Goal: Task Accomplishment & Management: Check status

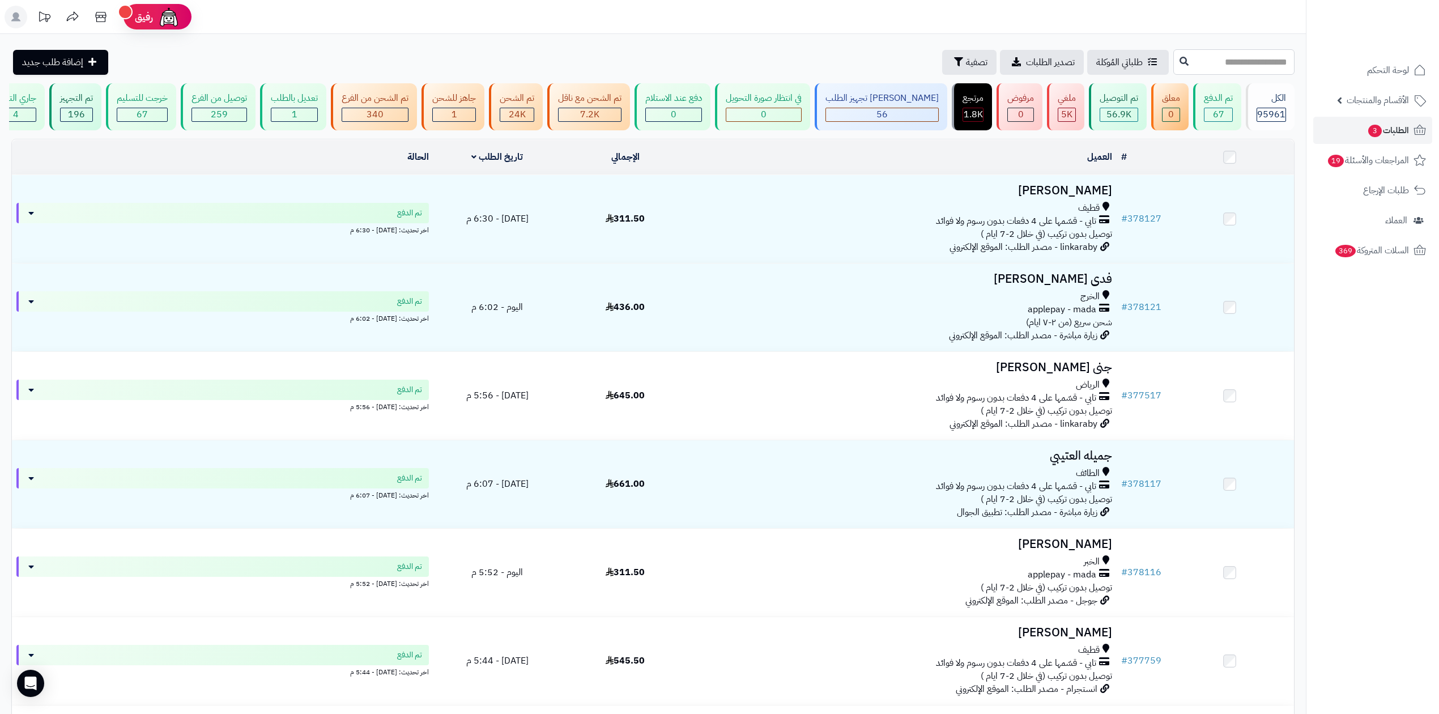
click at [1232, 62] on input "text" at bounding box center [1233, 61] width 121 height 25
type input "******"
click at [1180, 65] on icon at bounding box center [1184, 60] width 9 height 9
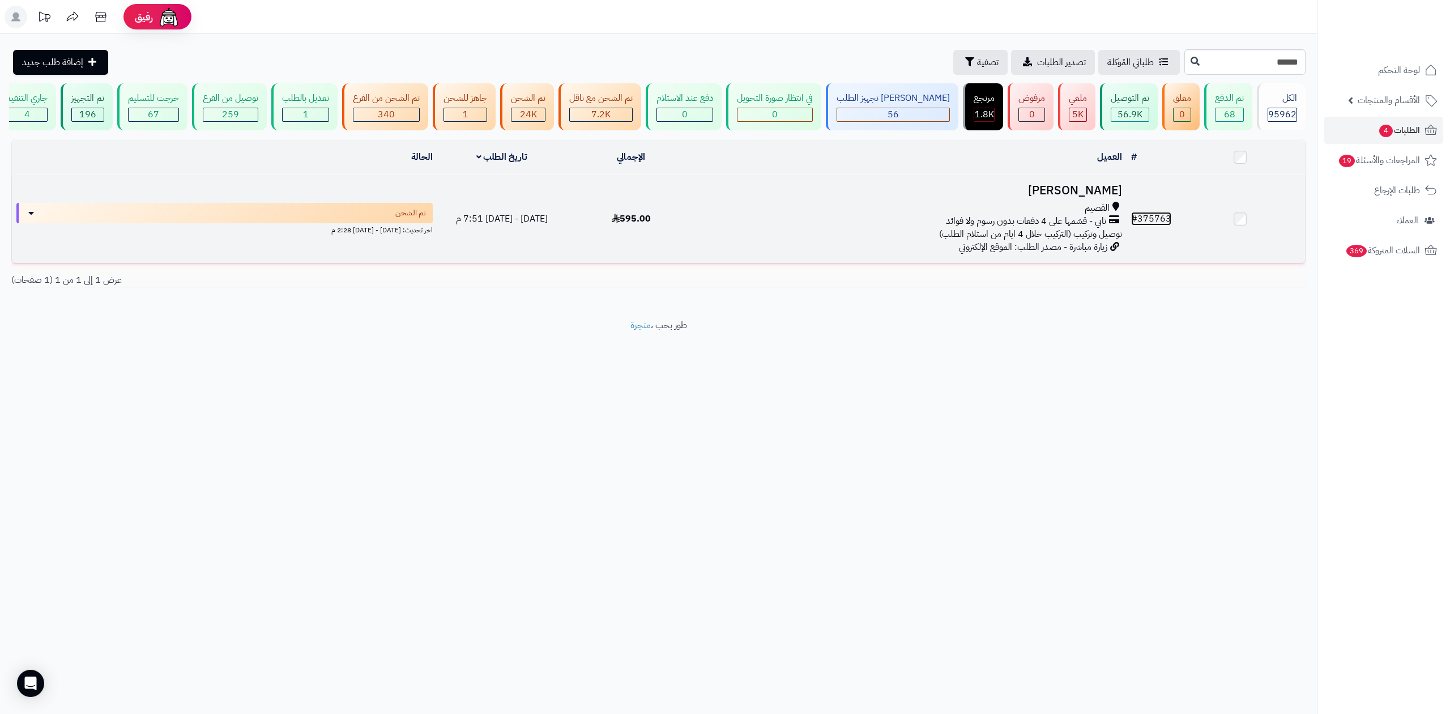
click at [1155, 220] on link "# 375763" at bounding box center [1151, 219] width 40 height 14
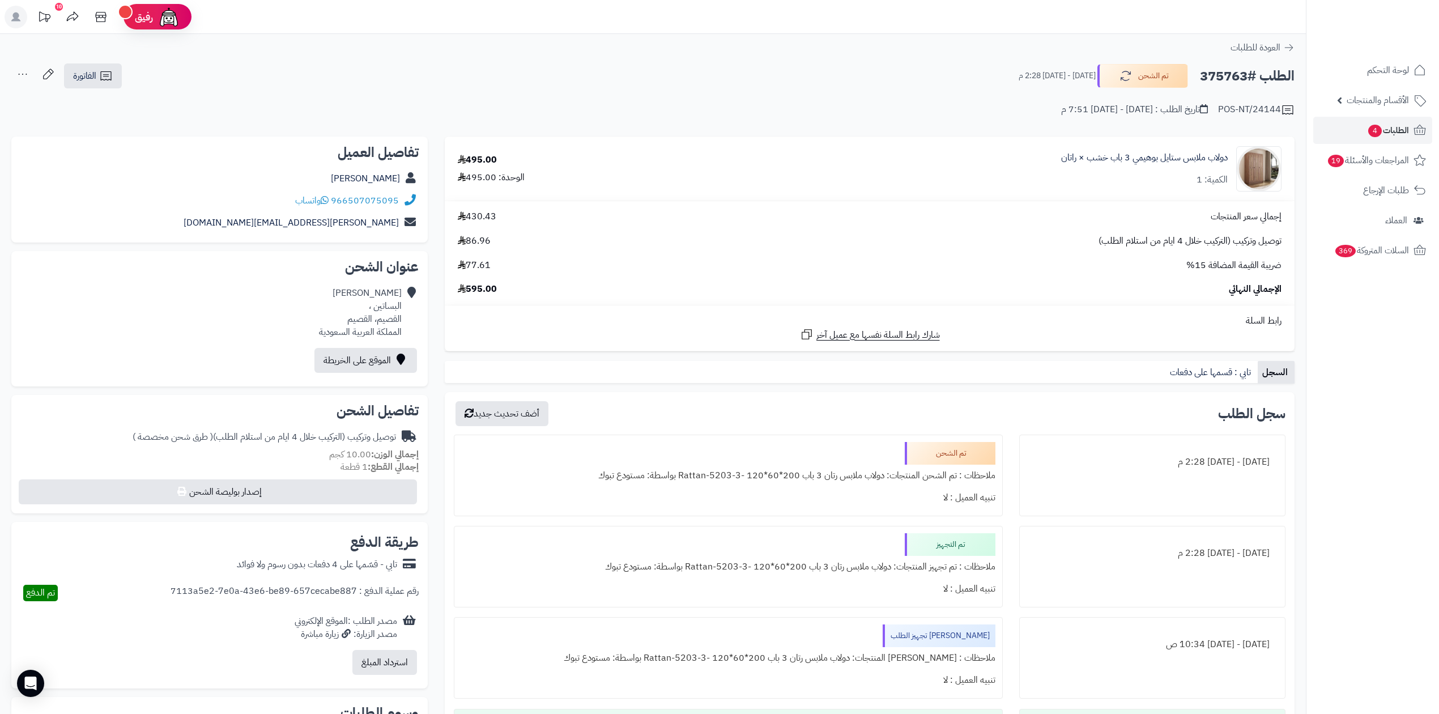
click at [1214, 78] on h2 "الطلب #375763" at bounding box center [1247, 76] width 95 height 23
copy h2 "375763"
click at [1381, 130] on span "الطلبات 4" at bounding box center [1388, 130] width 42 height 16
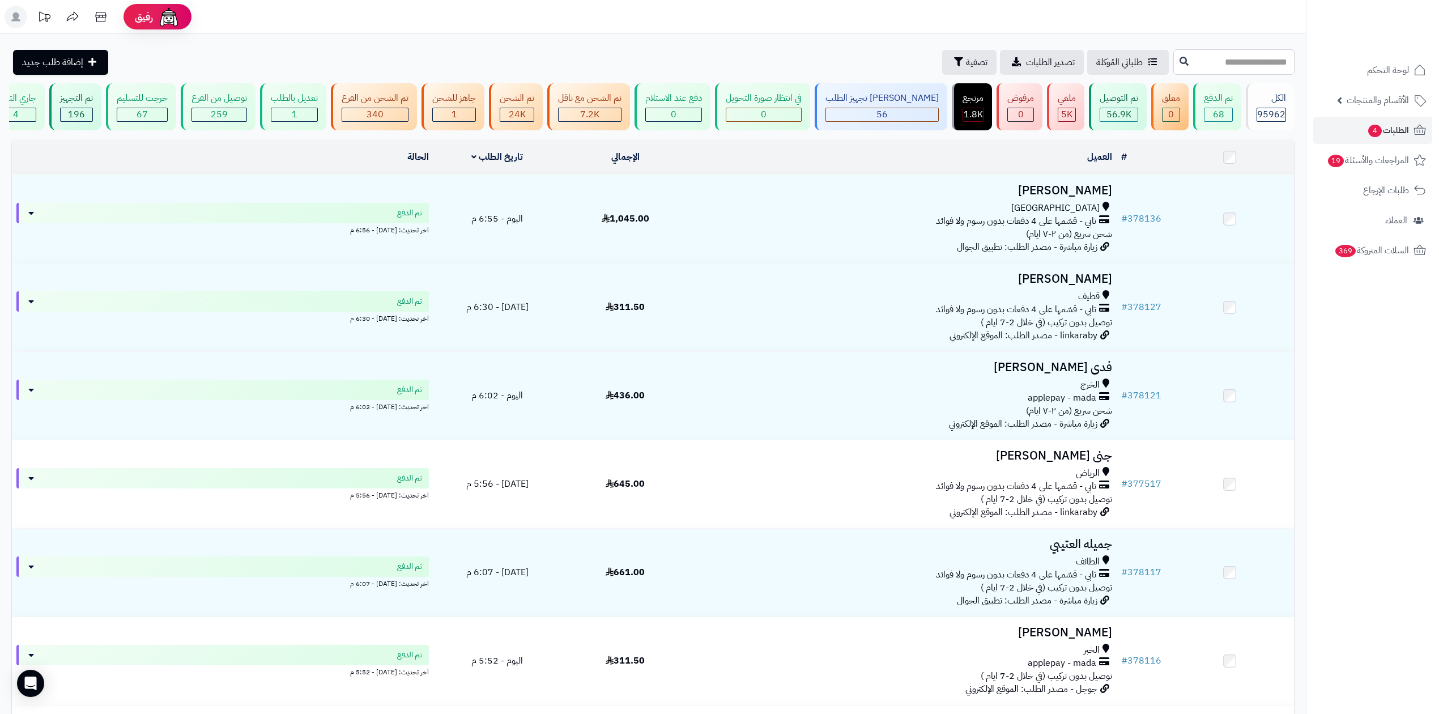
click at [1175, 63] on input "text" at bounding box center [1233, 61] width 121 height 25
type input "******"
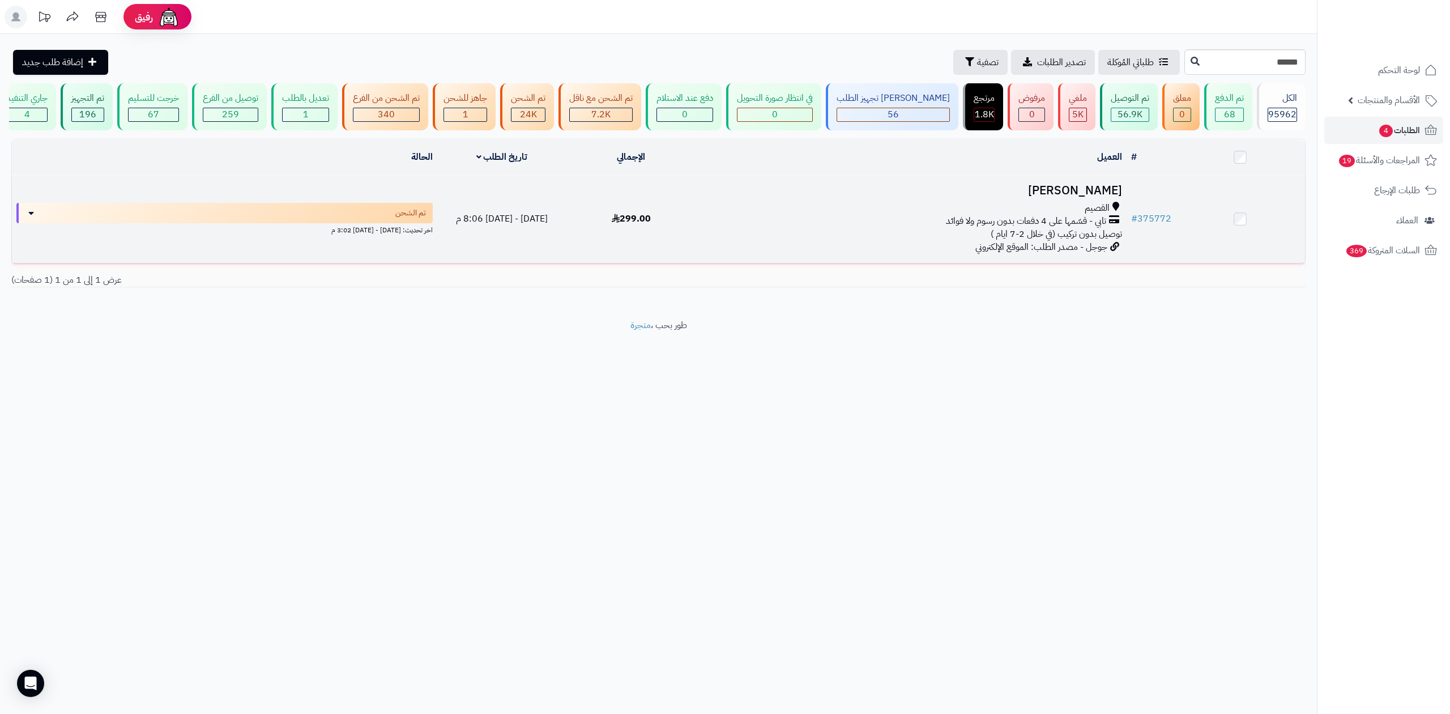
click at [1150, 210] on td "# 375772" at bounding box center [1151, 219] width 49 height 88
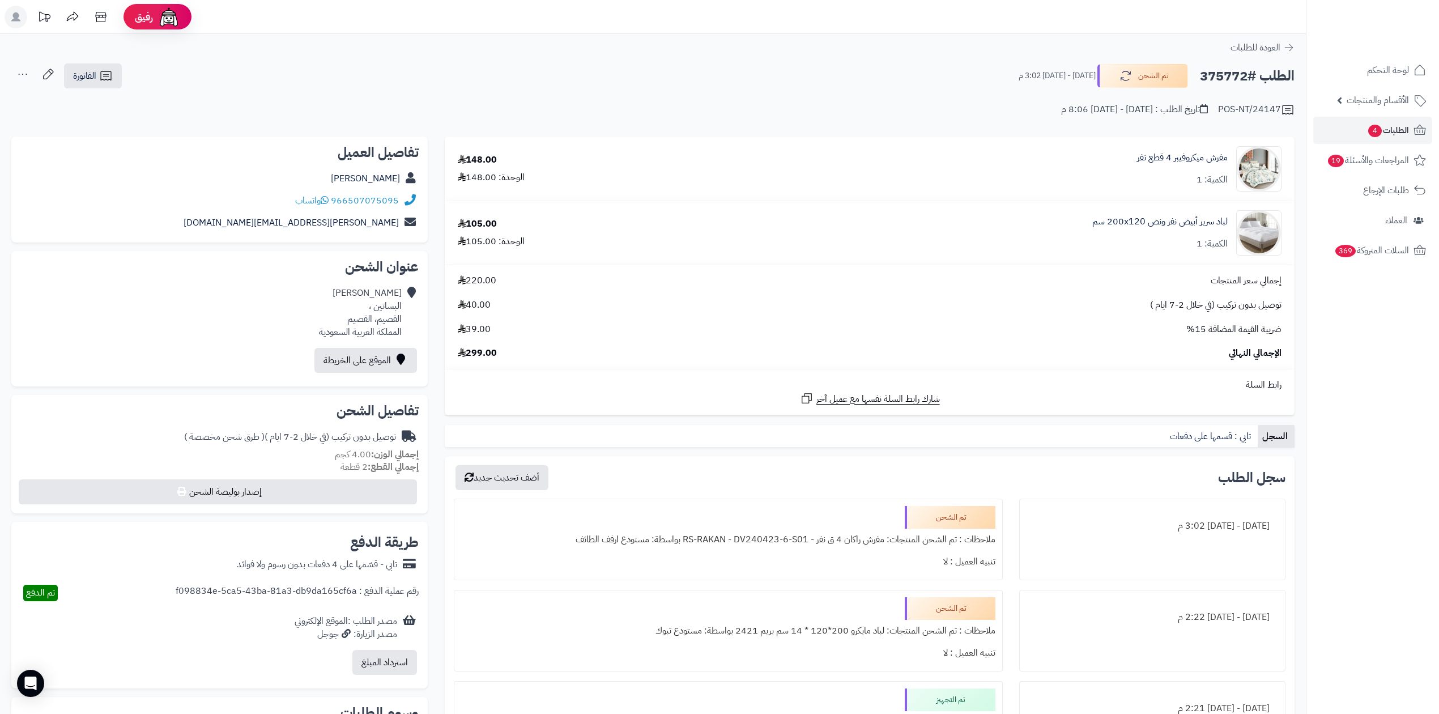
click at [1204, 73] on h2 "الطلب #375772" at bounding box center [1247, 76] width 95 height 23
copy h2 "375772"
